Goal: Task Accomplishment & Management: Use online tool/utility

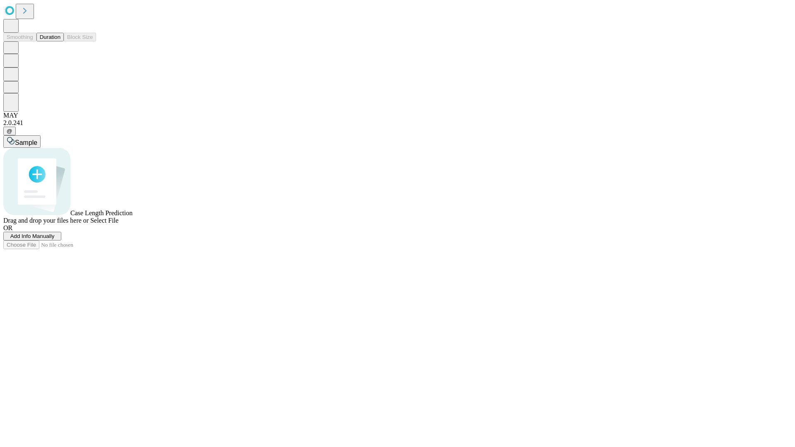
click at [60, 41] on button "Duration" at bounding box center [49, 37] width 27 height 9
click at [55, 239] on span "Add Info Manually" at bounding box center [32, 236] width 44 height 6
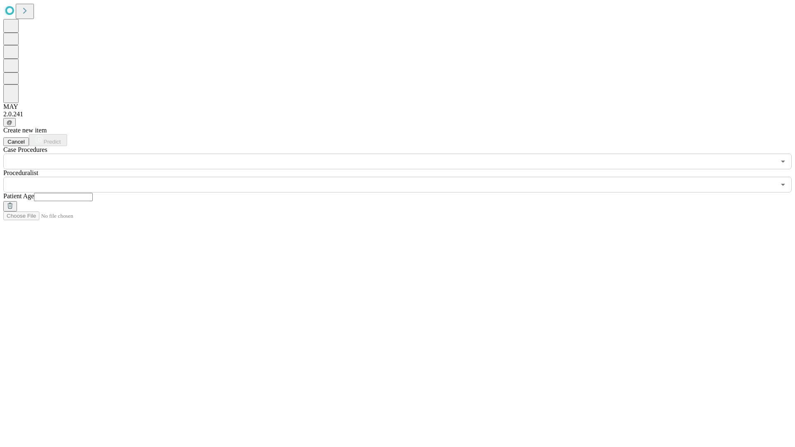
click at [93, 193] on input "text" at bounding box center [63, 197] width 59 height 8
type input "**"
click at [403, 177] on input "text" at bounding box center [389, 185] width 772 height 16
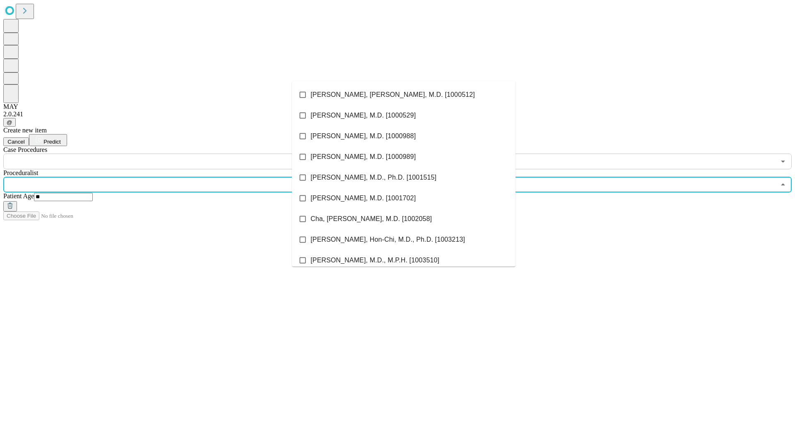
click at [404, 95] on li "[PERSON_NAME], [PERSON_NAME], M.D. [1000512]" at bounding box center [404, 94] width 224 height 21
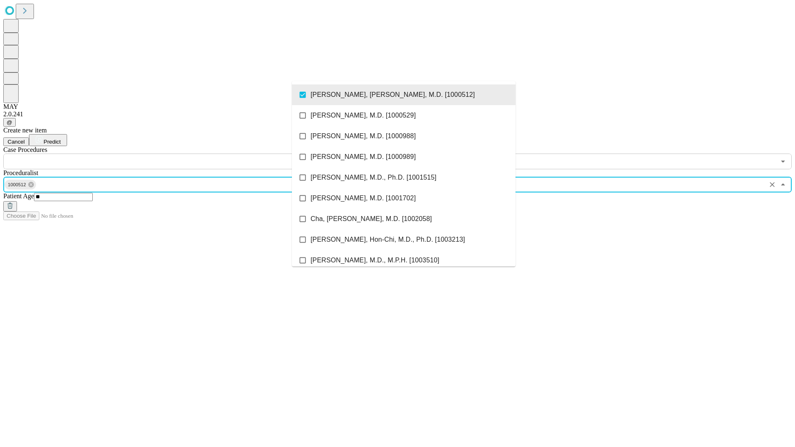
click at [174, 154] on input "text" at bounding box center [389, 162] width 772 height 16
